Goal: Task Accomplishment & Management: Use online tool/utility

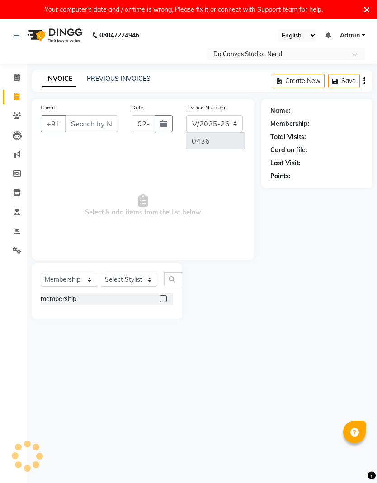
select select "7260"
select select "membership"
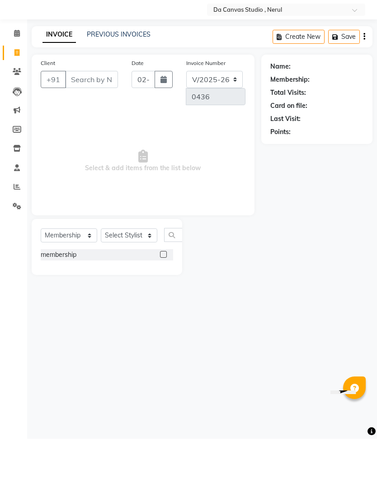
click at [95, 115] on input "Client" at bounding box center [91, 123] width 53 height 17
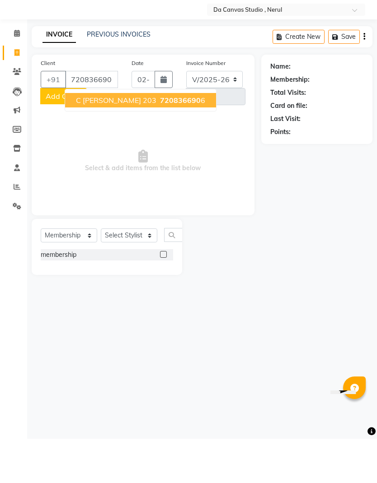
type input "7208366906"
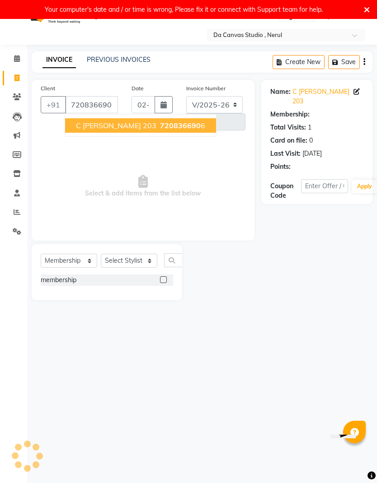
select select "1: Object"
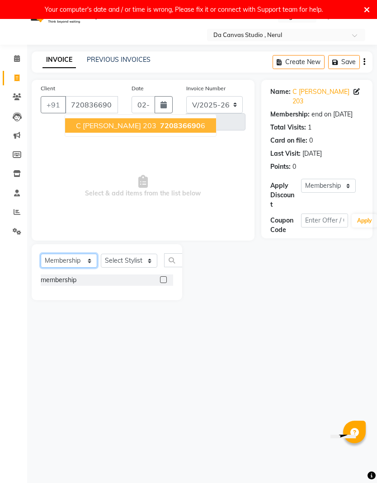
click at [75, 255] on select "Select Service Product Membership Package Voucher Prepaid Gift Card" at bounding box center [69, 261] width 56 height 14
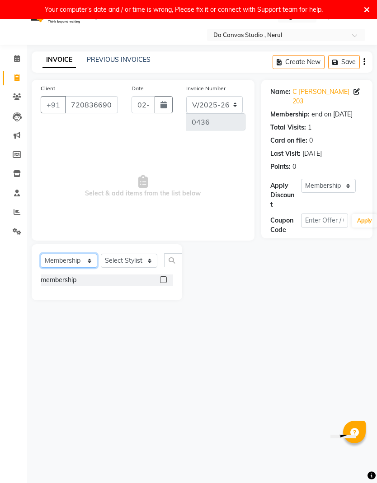
select select "service"
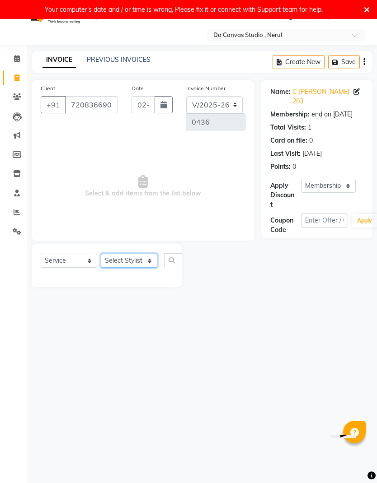
click at [141, 256] on select "Select Stylist Aasma Armaan Farmaan Fatima [PERSON_NAME] [PERSON_NAME] [PERSON_…" at bounding box center [129, 261] width 56 height 14
select select "62367"
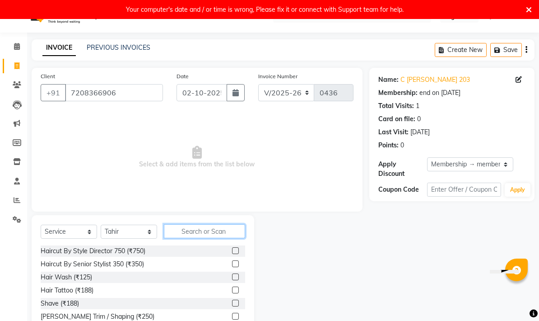
click at [210, 225] on input "text" at bounding box center [204, 231] width 81 height 14
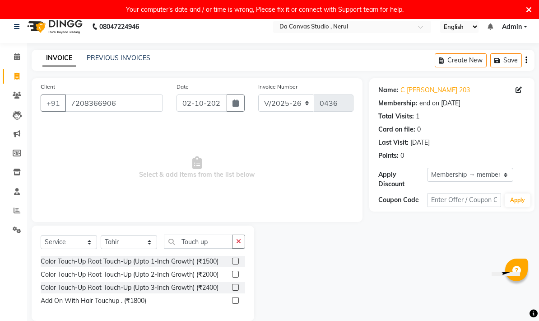
scroll to position [22, 0]
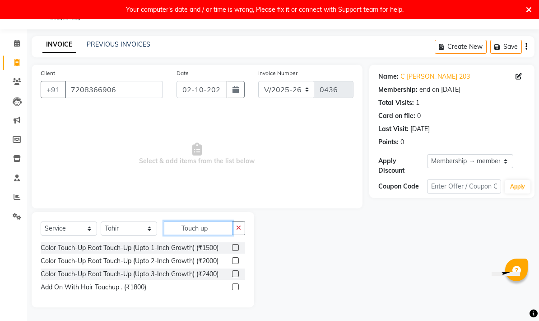
type input "Touch up"
click at [235, 272] on label at bounding box center [235, 273] width 7 height 7
click at [235, 272] on input "checkbox" at bounding box center [235, 274] width 6 height 6
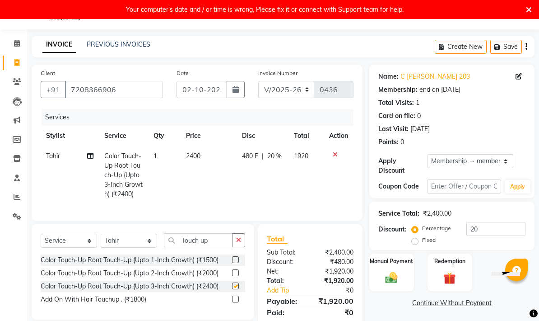
checkbox input "false"
click at [200, 155] on span "2400" at bounding box center [193, 156] width 14 height 8
select select "62367"
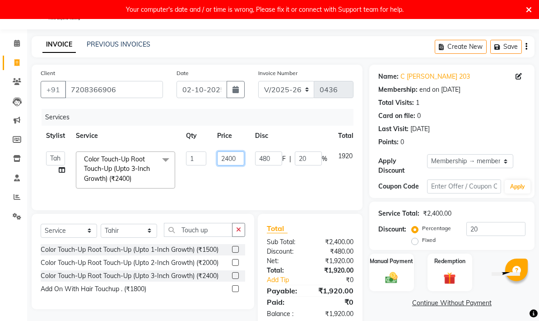
click at [236, 156] on input "2400" at bounding box center [230, 158] width 27 height 14
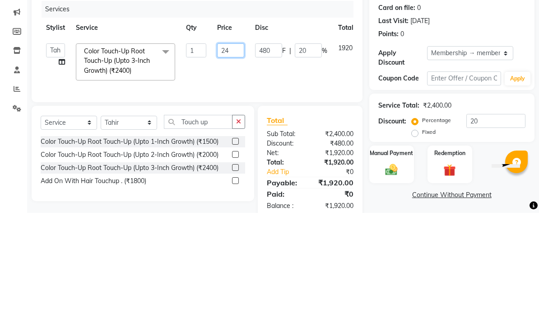
type input "2"
type input "3600"
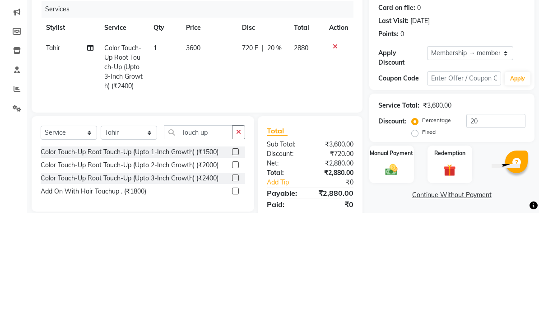
scroll to position [53, 0]
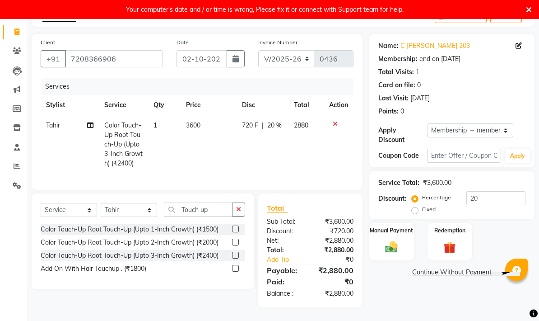
click at [376, 242] on img at bounding box center [392, 247] width 20 height 14
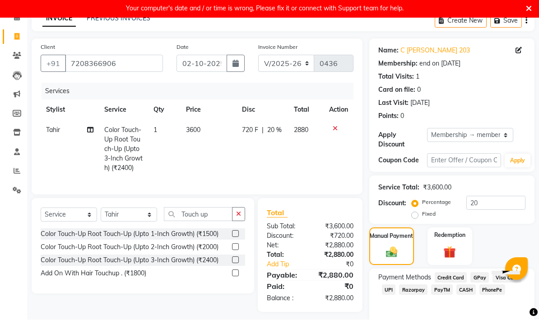
scroll to position [0, 0]
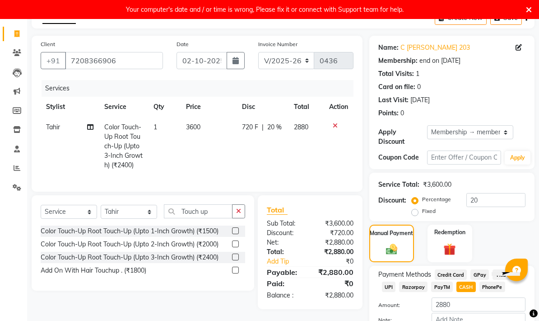
scroll to position [73, 0]
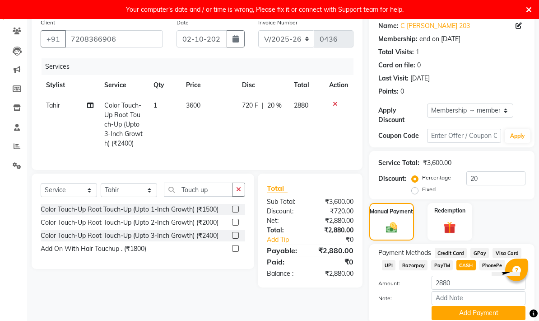
click at [376, 318] on button "Add Payment" at bounding box center [479, 313] width 94 height 14
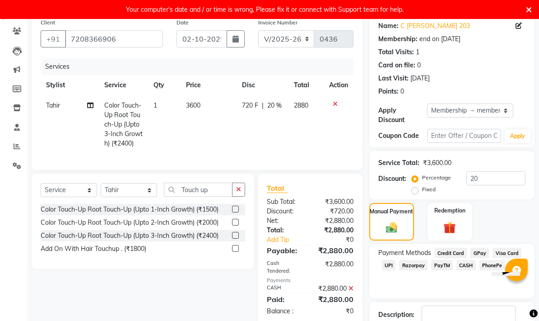
scroll to position [98, 0]
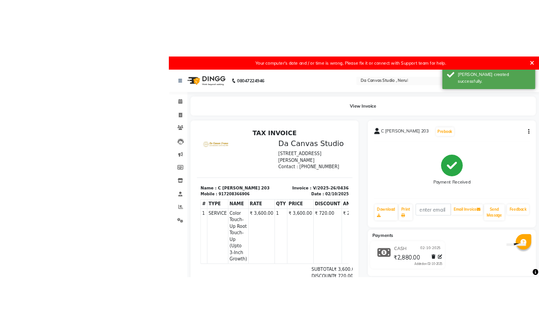
scroll to position [30, 0]
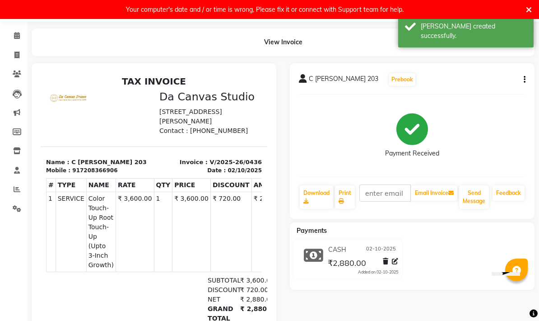
click at [376, 9] on icon at bounding box center [529, 10] width 6 height 8
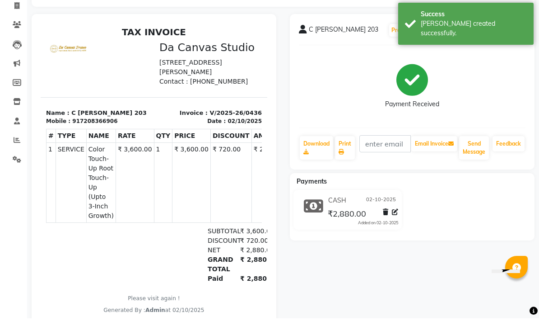
scroll to position [57, 0]
